Goal: Check status: Check status

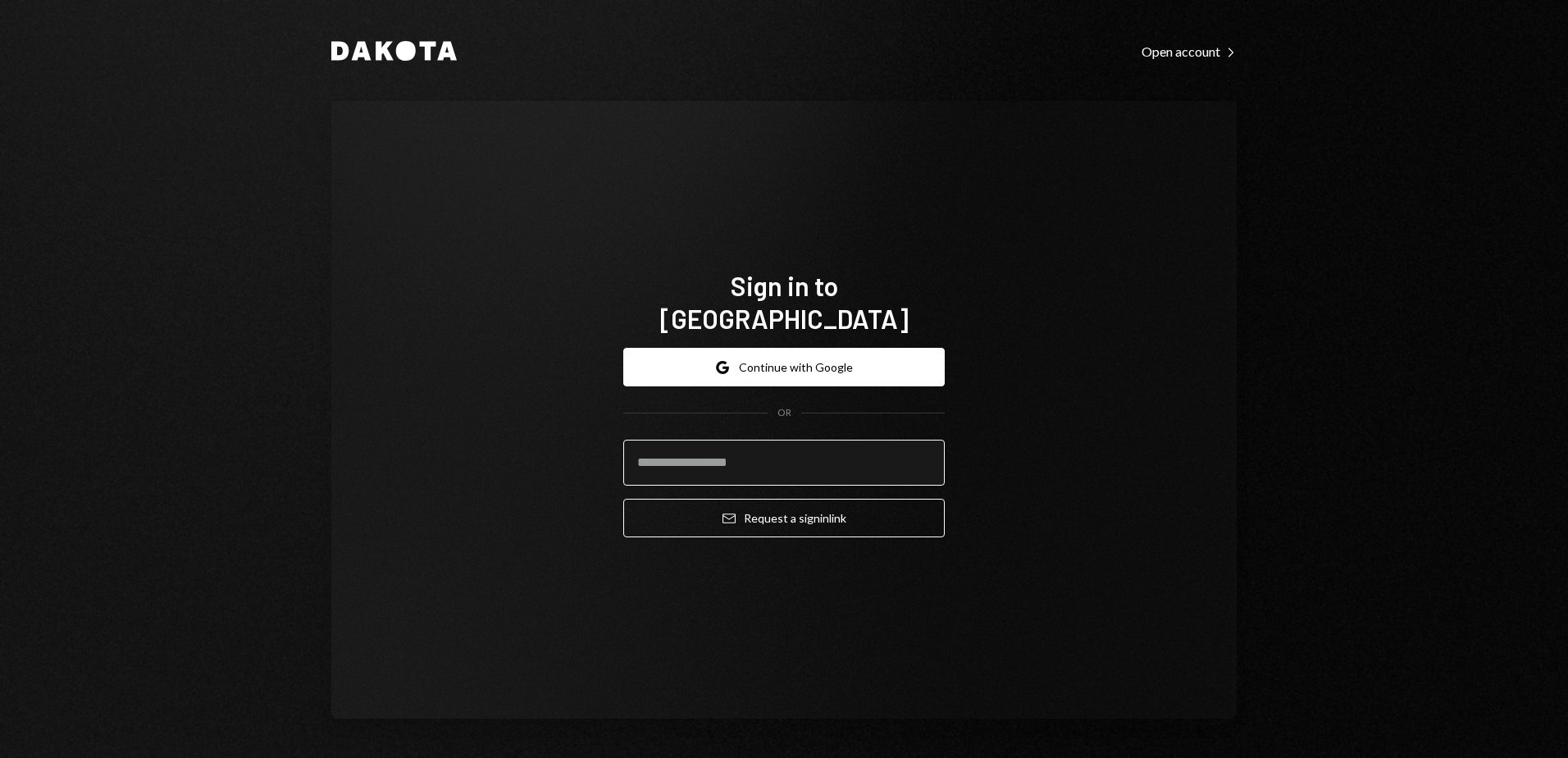
drag, startPoint x: 731, startPoint y: 450, endPoint x: 752, endPoint y: 451, distance: 21.0
click at [731, 450] on input "email" at bounding box center [783, 462] width 321 height 46
type input "**********"
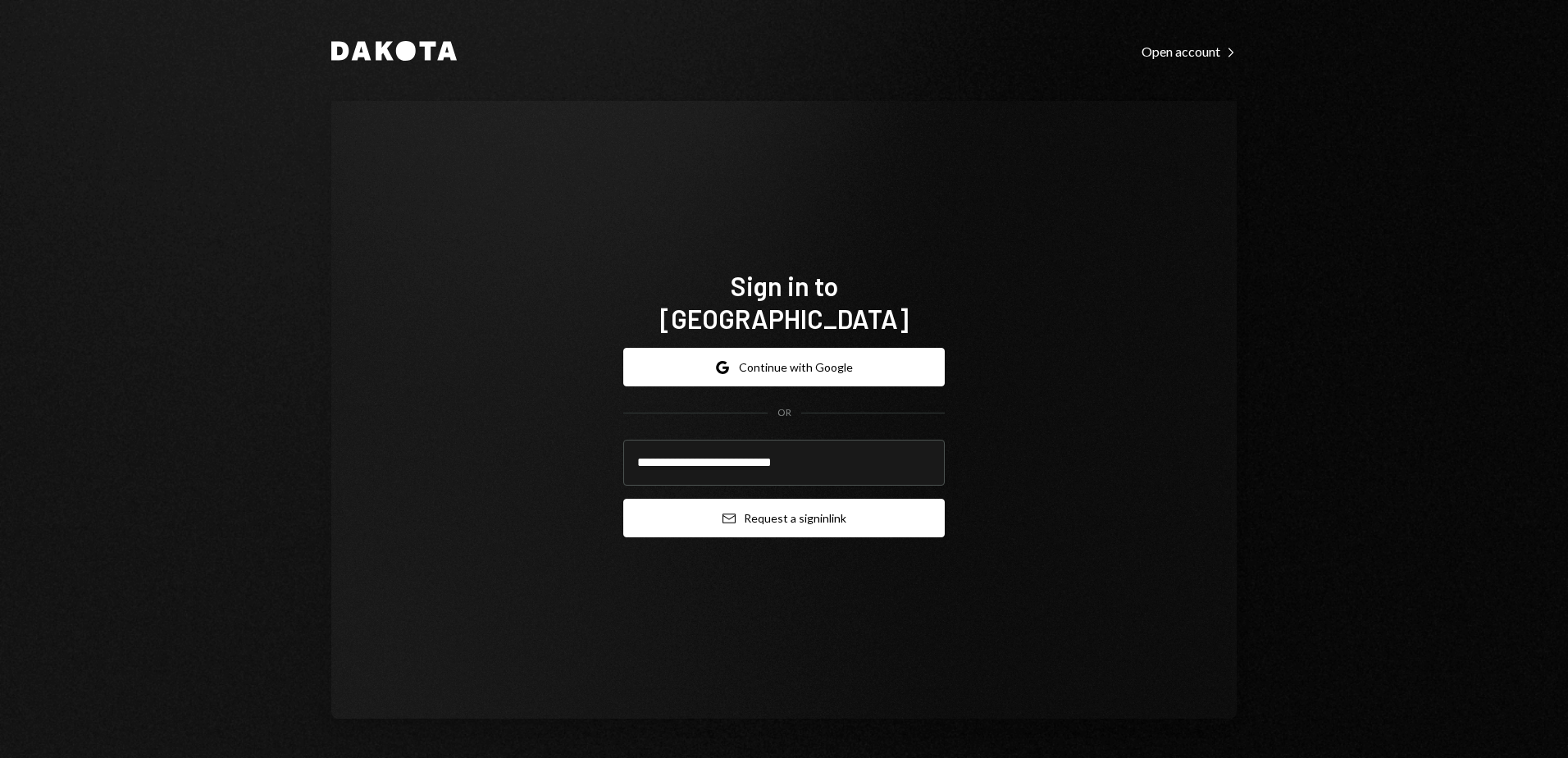
click at [781, 499] on button "Email Request a sign in link" at bounding box center [783, 518] width 321 height 39
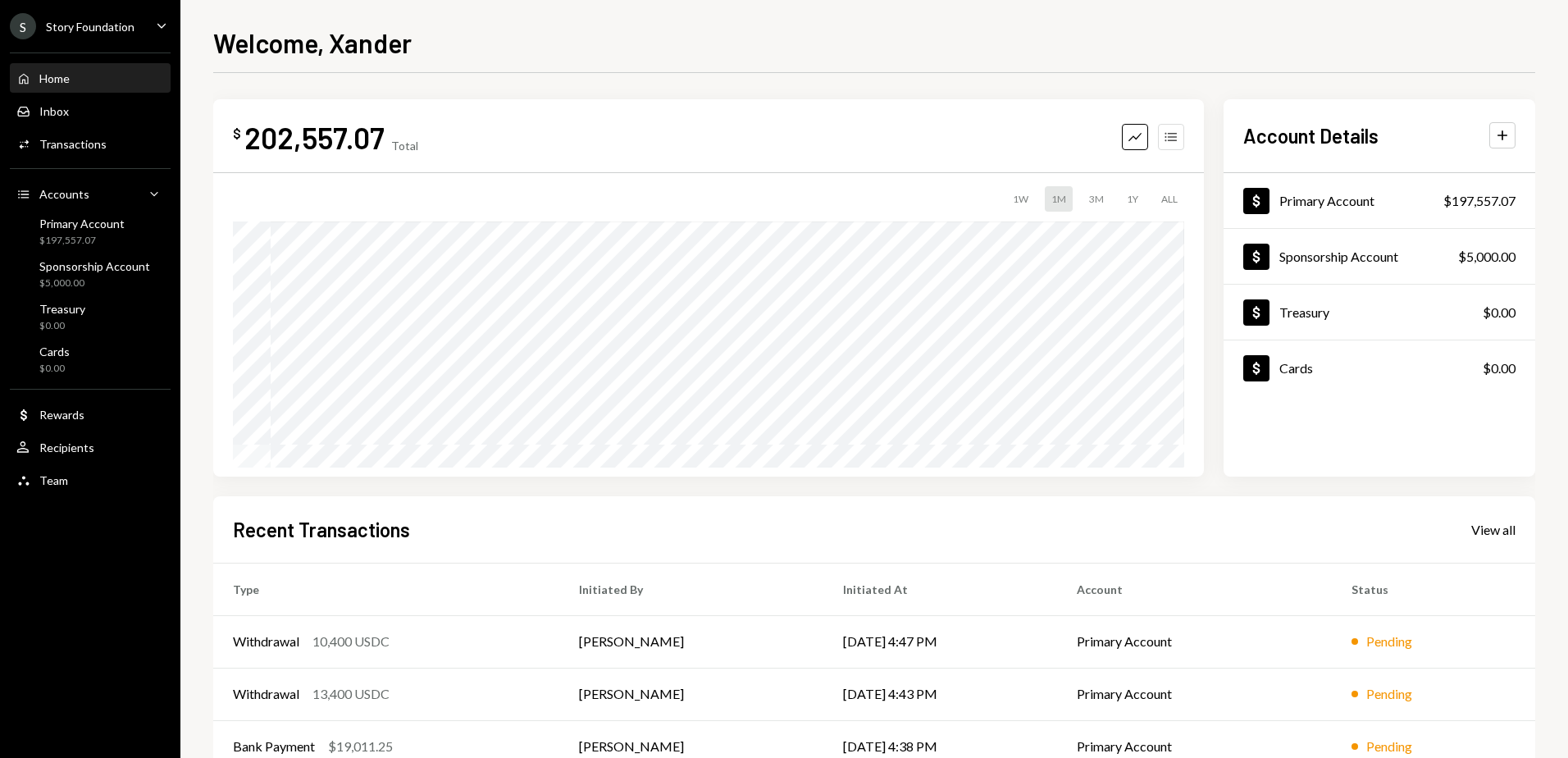
click at [1179, 135] on button "Accounts" at bounding box center [1170, 137] width 26 height 26
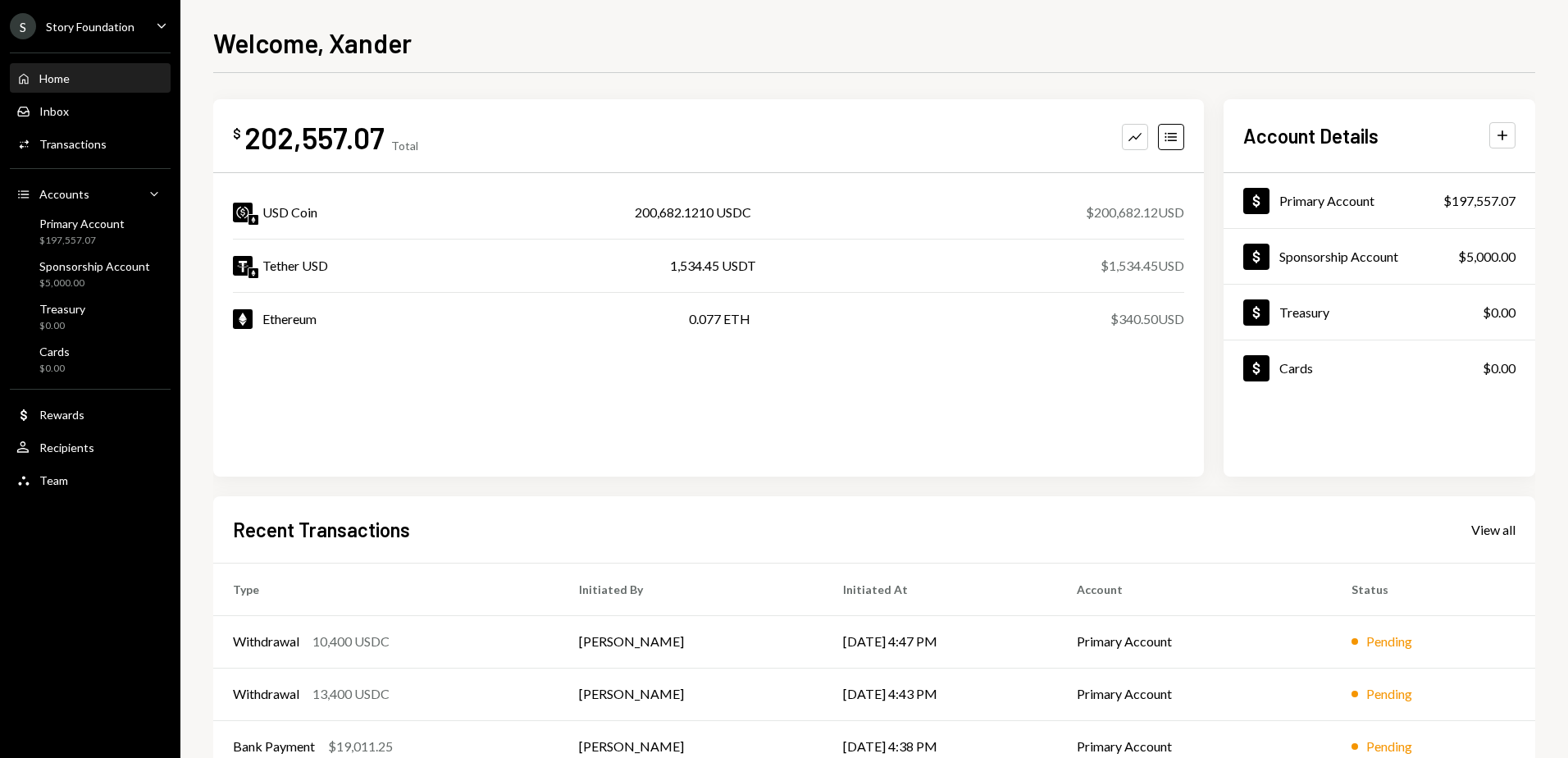
click at [1090, 414] on div "$ 202,557.07 Total Graph Accounts USD Coin 200,682.1210 USDC $200,682.12 USD Te…" at bounding box center [708, 287] width 991 height 377
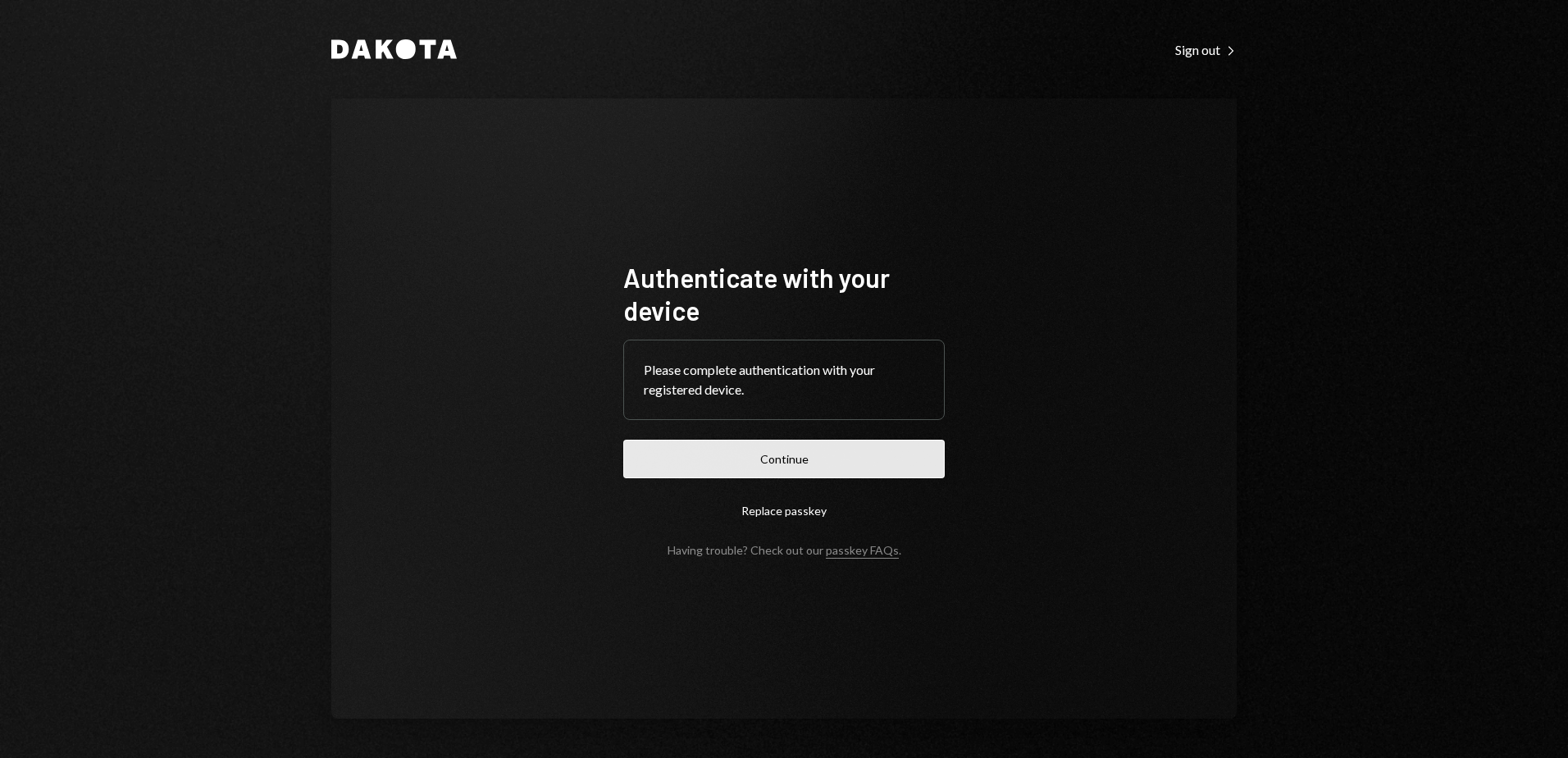
click at [897, 466] on button "Continue" at bounding box center [783, 458] width 321 height 39
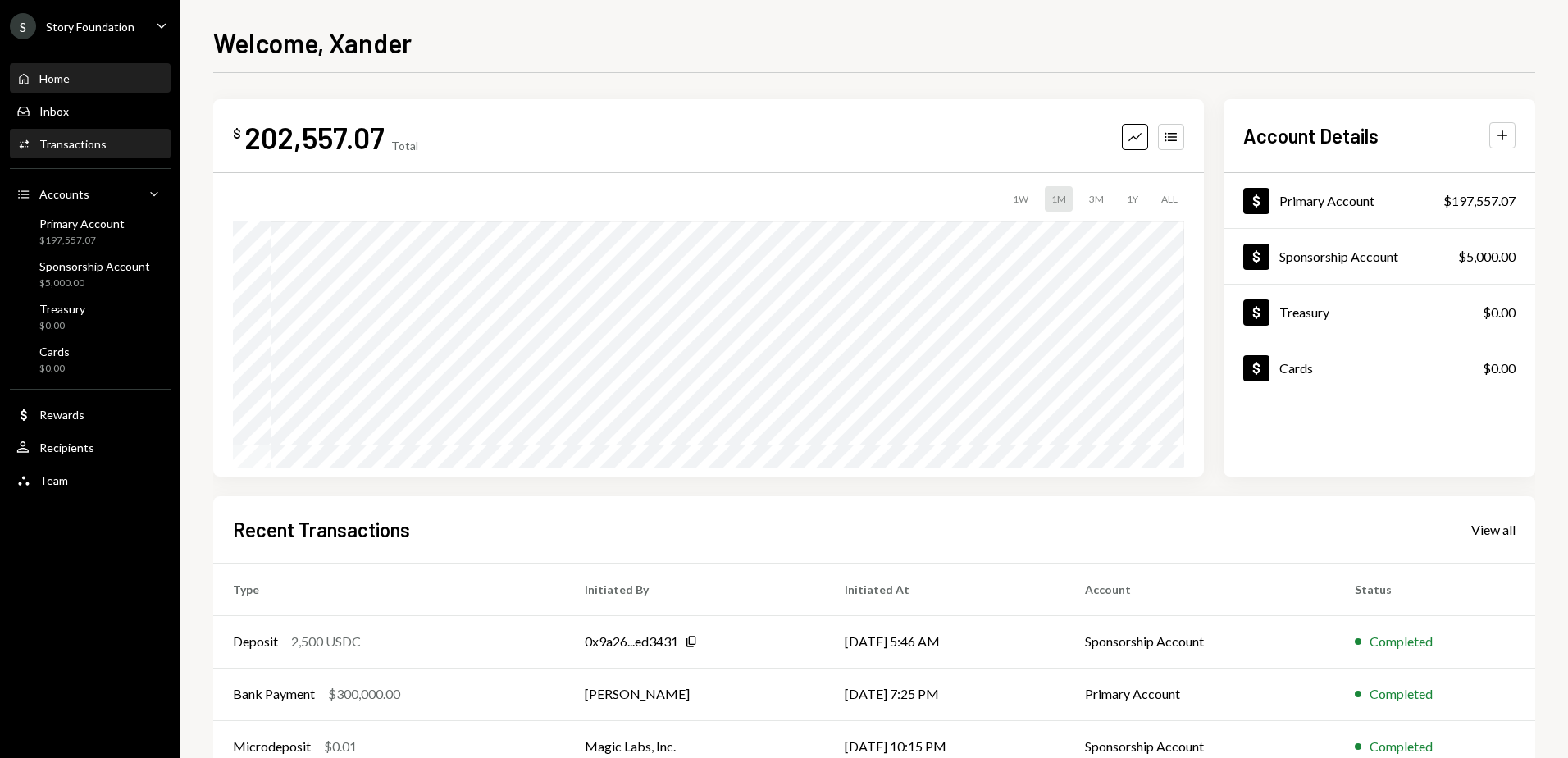
click at [98, 146] on div "Transactions" at bounding box center [73, 143] width 68 height 14
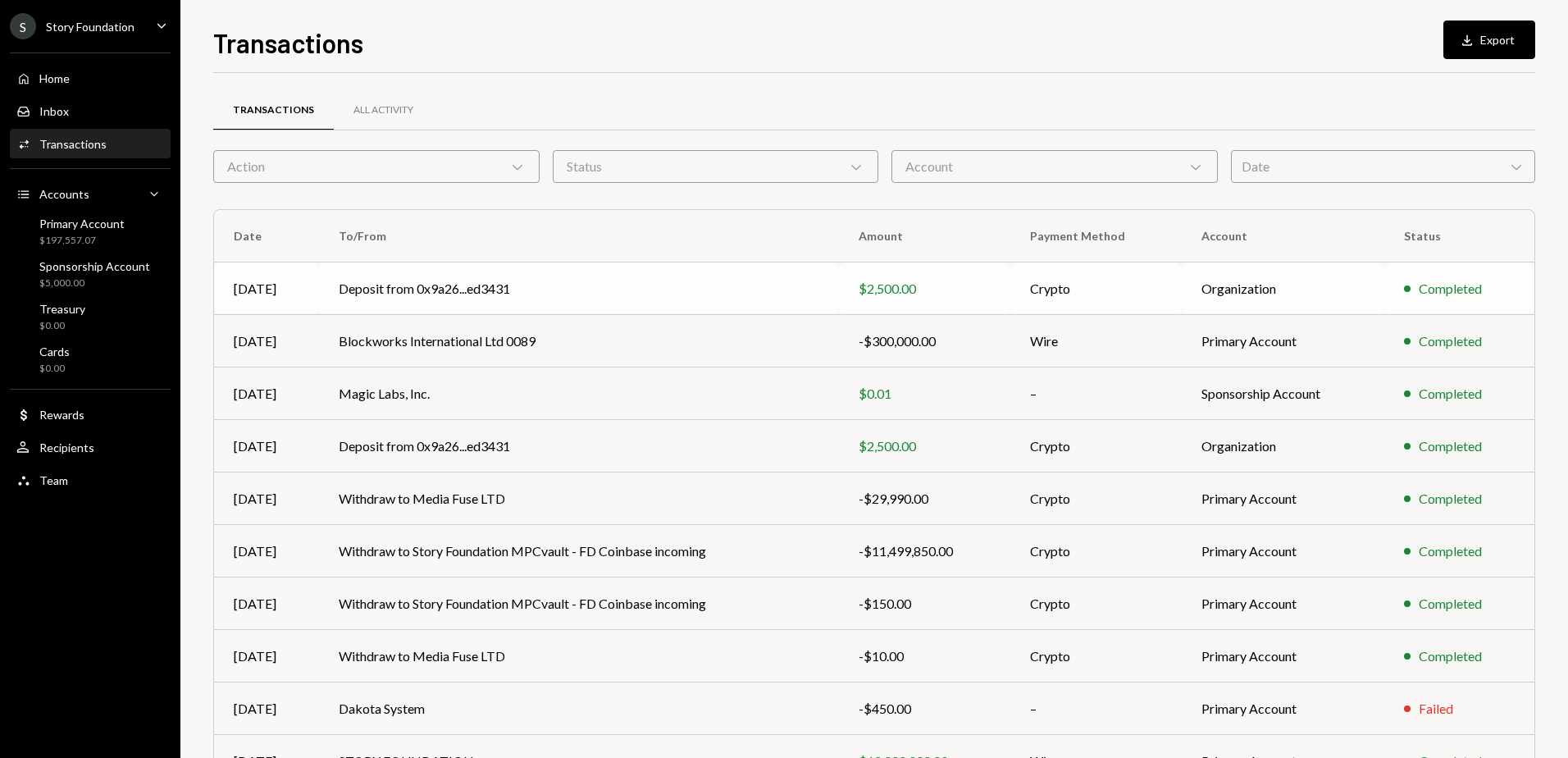
click at [1253, 286] on td "Organization" at bounding box center [1283, 289] width 203 height 52
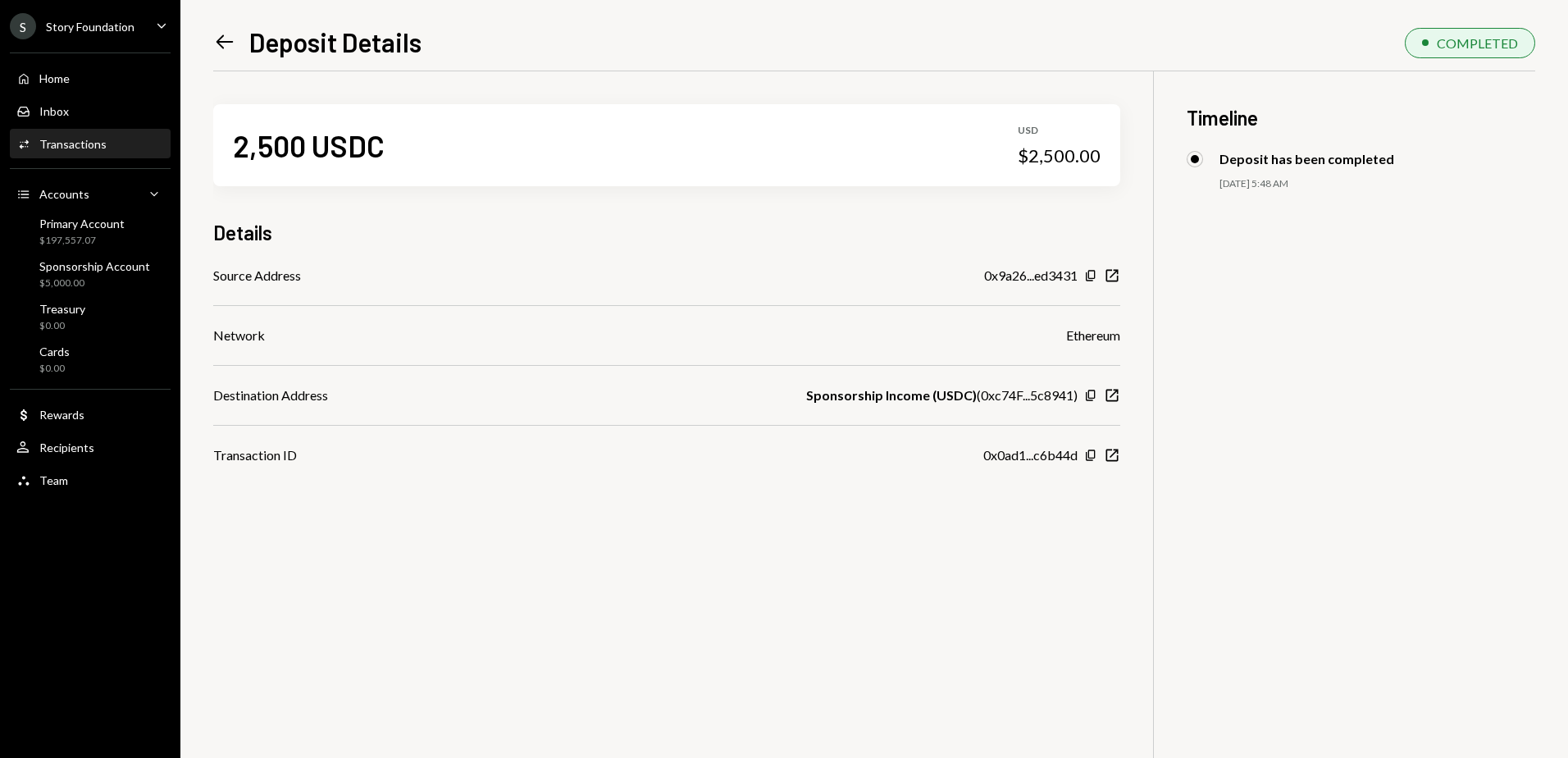
click at [920, 599] on div "2,500 USDC USD $2,500.00 Details Source Address 0x9a26...ed3431 Copy New Window…" at bounding box center [874, 450] width 1322 height 758
